Goal: Information Seeking & Learning: Learn about a topic

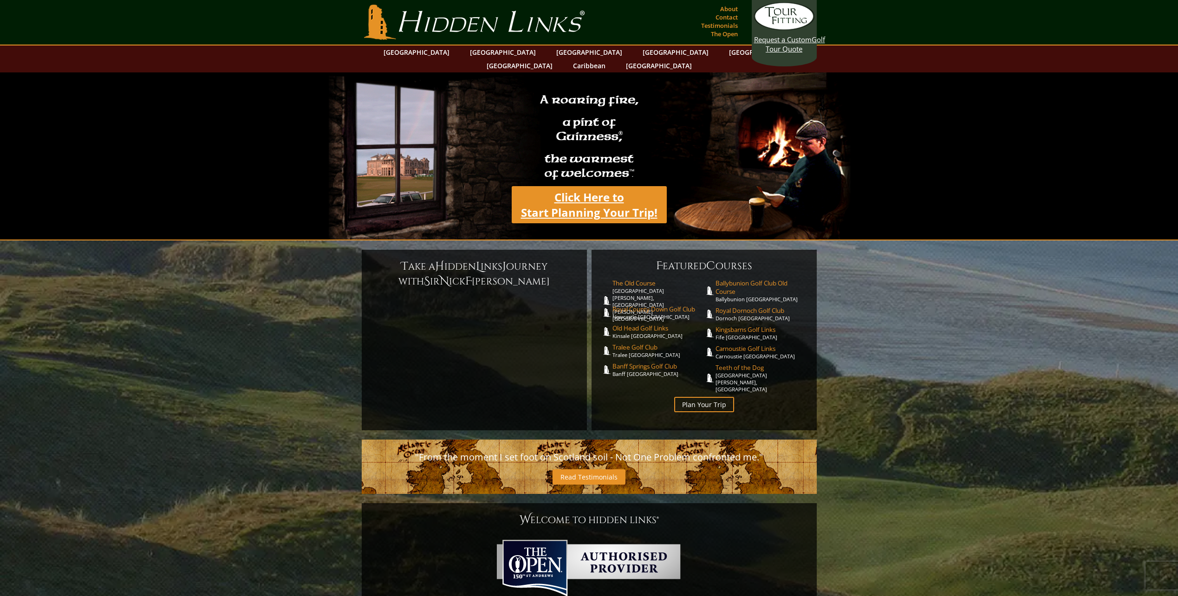
click at [559, 192] on link "Click Here to Start Planning Your Trip!" at bounding box center [589, 204] width 155 height 37
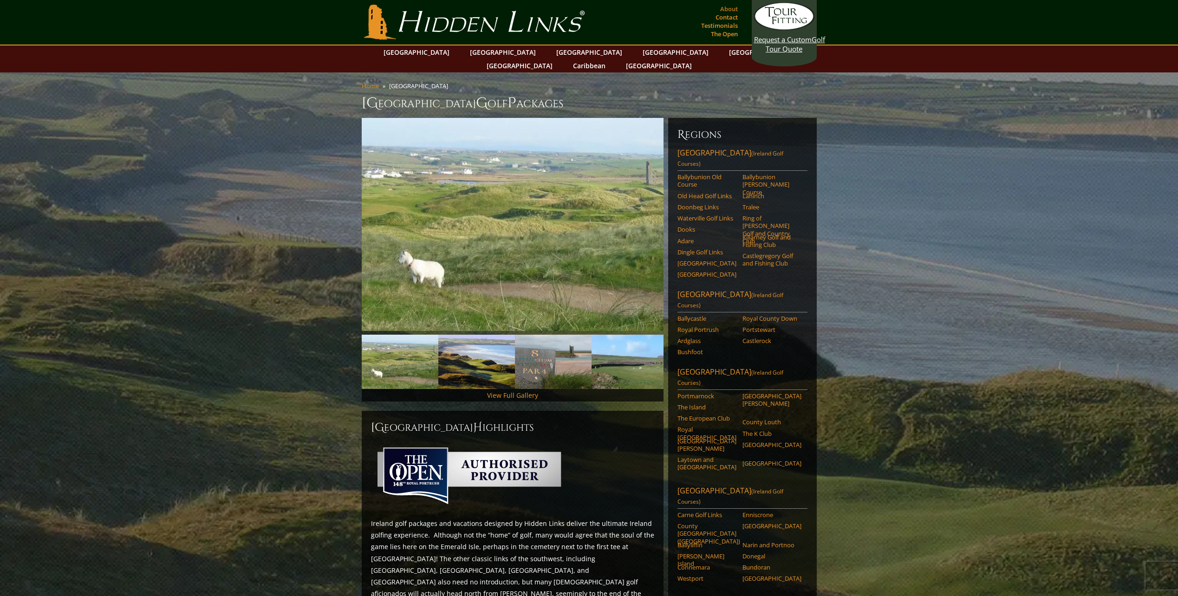
click at [728, 6] on link "About" at bounding box center [729, 8] width 22 height 13
